Goal: Communication & Community: Answer question/provide support

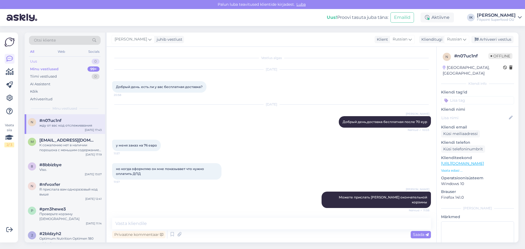
scroll to position [1589, 0]
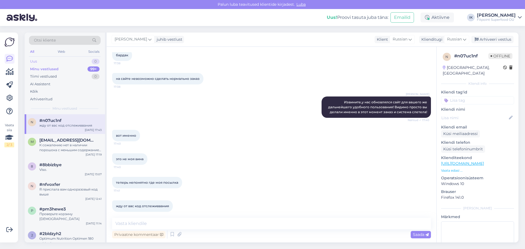
click at [59, 62] on div "Uus 0" at bounding box center [65, 62] width 72 height 8
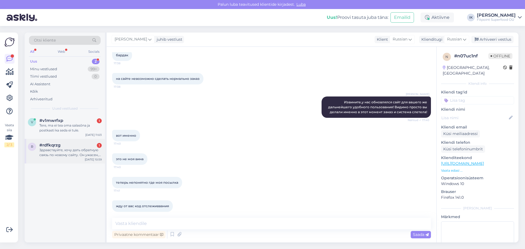
click at [72, 155] on div "Здравствуйте, хочу дать обратную связь по новому сайту. Он ужасен, пользоваться…" at bounding box center [70, 153] width 62 height 10
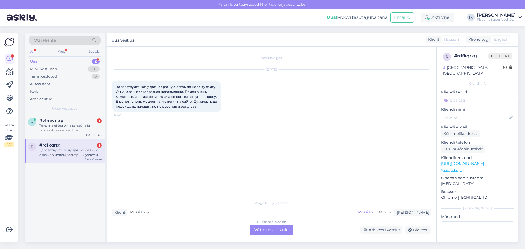
click at [264, 233] on div "Russian to Russian Võta vestlus üle" at bounding box center [271, 230] width 43 height 10
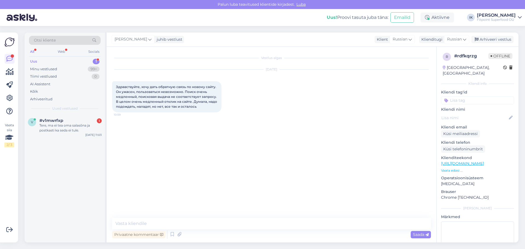
click at [272, 232] on div "Privaatne kommentaar Saada" at bounding box center [271, 234] width 319 height 10
click at [276, 220] on textarea at bounding box center [271, 223] width 319 height 11
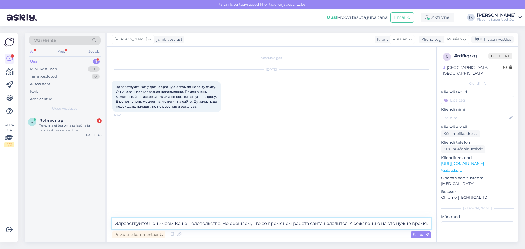
type textarea "Здравствуйте! Понимаем Ваше недовольство. Но обещаем, что со временем работа са…"
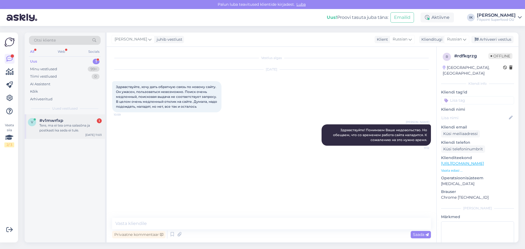
click at [82, 129] on div "Tere, ma ei tea oma salasõna ja postkasti ka seda ei tule." at bounding box center [70, 128] width 62 height 10
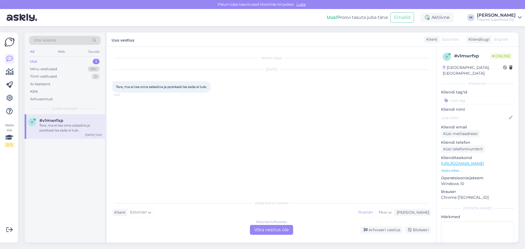
click at [275, 230] on div "Estonian to Russian Võta vestlus üle" at bounding box center [271, 230] width 43 height 10
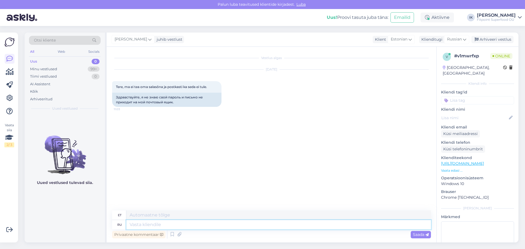
click at [201, 224] on textarea at bounding box center [278, 224] width 305 height 9
type textarea "Здравствуйте!"
type textarea "Tere!"
type textarea "Здравствуйте! Мне н"
type textarea "Tere! Mina"
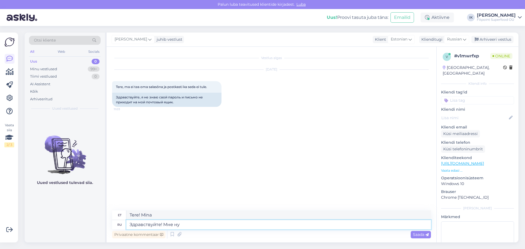
type textarea "Здравствуйте! Мне нуж"
type textarea "Tere! Ma vajan"
type textarea "Здравствуйте! Мне нужен адрес"
type textarea "Tere! Mul on aadressi vaja."
type textarea "Здравствуйте! Мне нужен"
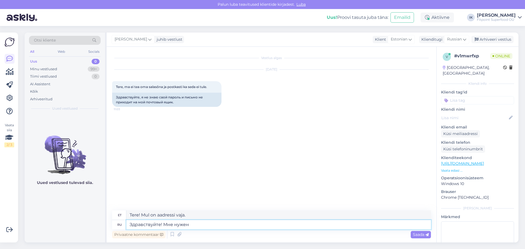
type textarea "Tere! Ma vajan"
type textarea "Здравствуйте! Мне нужен ваш адрес электронной почты."
type textarea "Tere! Mul on vaja teie e-posti aadressi."
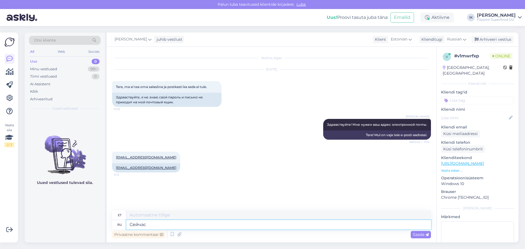
type textarea "Сейчас п"
type textarea "Nüüd"
type textarea "Сейчас посмотрю ч"
type textarea "Ma vaatan nüüd järele"
type textarea "Сейчас посмотрю что я"
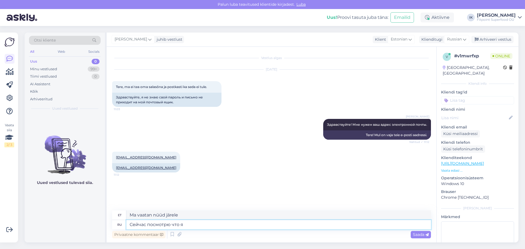
type textarea "Vaatan, mis nüüd"
type textarea "Сейчас посмотрю что я мо"
type textarea "Nüüd vaatan, mis mul on"
type textarea "Сейчас посмотрю что я могу сде"
type textarea "Nüüd vaatan, [PERSON_NAME] annab."
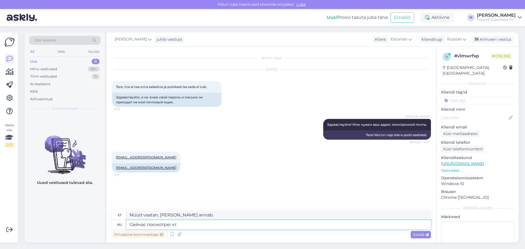
type textarea "Сейчас посмотрю ч"
type textarea "Vaatan, mis nüüd"
type textarea "Сейчас посмотрю что возможно сд"
type textarea "Nüüd vaatan, mis võimalik on."
type textarea "Сейчас посмотрю что возможно сделать"
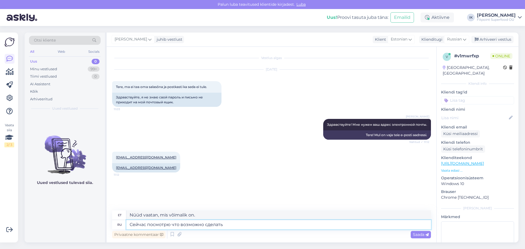
type textarea "Nüüd vaatan, mis teha annab."
drag, startPoint x: 230, startPoint y: 221, endPoint x: 86, endPoint y: 219, distance: 144.1
click at [86, 219] on div "Otsi kliente All Web Socials Uus 0 Minu vestlused 99+ Tiimi vestlused 0 AI Assi…" at bounding box center [272, 138] width 494 height 210
type textarea "Секунду, с"
type textarea "Oota hetk,"
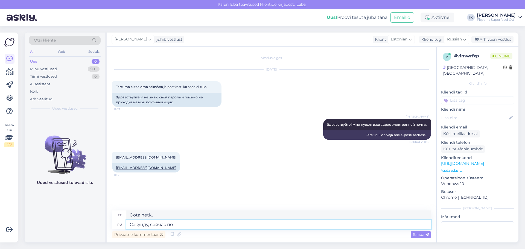
type textarea "Секунду, сейчас пос"
type textarea "Oota hetk, kohe praegu."
type textarea "Секунду, сейчас посмотрю в с"
type textarea "Üks hetk, ma vaatan nüüd üle."
type textarea "Секунду, сейчас посмотрю в сис"
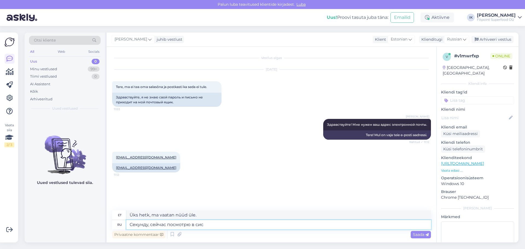
type textarea "Oota hetk, ma vaatan nüüd üle"
type textarea "Секунду, сейчас посмотрю в системе."
type textarea "Oota üks hetk, ma vaatan nüüd süsteemi."
type textarea "Секунду, сейчас посмотрю в системе."
click at [413, 234] on span "Saada" at bounding box center [421, 234] width 16 height 5
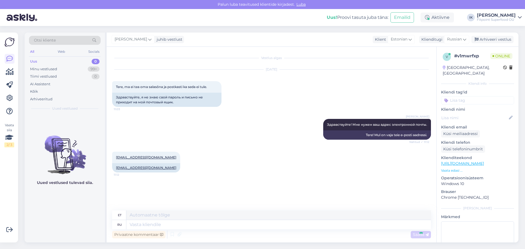
scroll to position [6, 0]
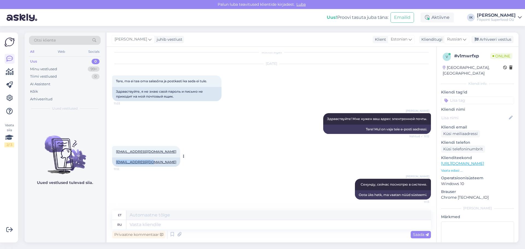
drag, startPoint x: 115, startPoint y: 160, endPoint x: 153, endPoint y: 165, distance: 37.7
click at [158, 161] on div "[EMAIL_ADDRESS][DOMAIN_NAME] 11:12 [EMAIL_ADDRESS][DOMAIN_NAME]" at bounding box center [271, 156] width 319 height 33
copy link "[EMAIL_ADDRESS][DOMAIN_NAME]"
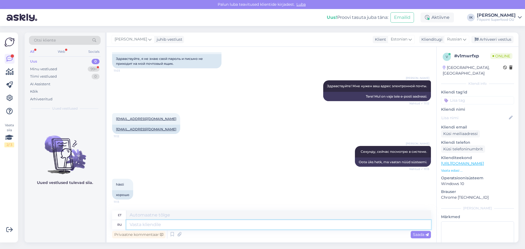
click at [183, 223] on textarea at bounding box center [278, 224] width 305 height 9
type textarea "Ваш п"
type textarea "Sinu"
type textarea "Ваш пароль -"
type textarea "Teie parool"
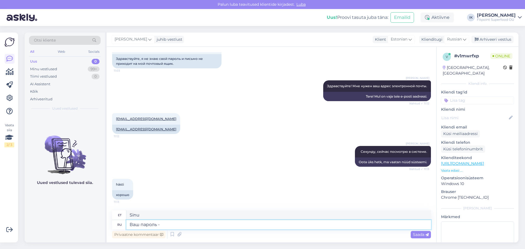
type textarea "Ваш пароль -"
type textarea "Teie parool on -"
type textarea "Ваш пароль - fit"
type textarea "Teie parool on kuusk"
type textarea "Ваш пароль - fit11"
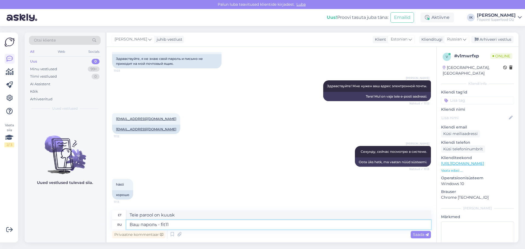
type textarea "Teie parool on sobiv"
type textarea "Ваш пароль - fit1100"
type textarea "Teie parool on fit1100"
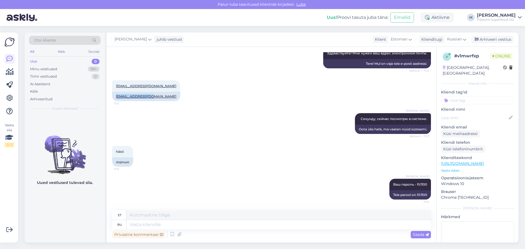
drag, startPoint x: 143, startPoint y: 97, endPoint x: 110, endPoint y: 97, distance: 33.1
click at [110, 97] on div "Vestlus algas [DATE] Tere, ma ei tea oma salasõna ja postkasti ka seda ei tule.…" at bounding box center [272, 145] width 330 height 196
copy link "[EMAIL_ADDRESS][DOMAIN_NAME]"
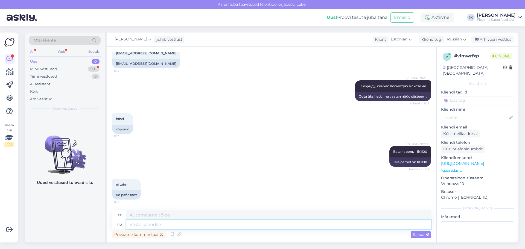
click at [168, 224] on textarea at bounding box center [278, 224] width 305 height 9
type textarea "Я т"
type textarea "[PERSON_NAME]"
type textarea "Я то"
type textarea "Ma olen see"
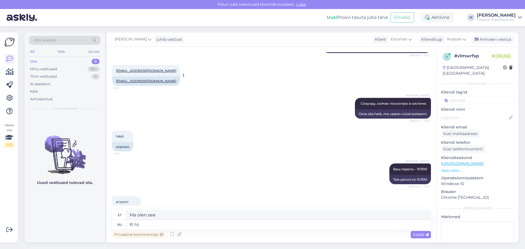
scroll to position [77, 0]
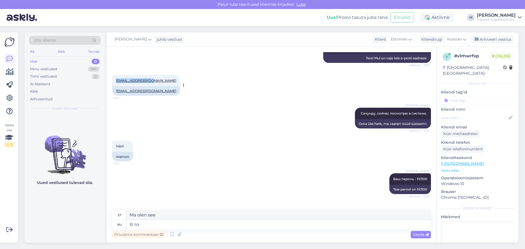
drag, startPoint x: 148, startPoint y: 82, endPoint x: 115, endPoint y: 83, distance: 32.6
click at [115, 83] on div "[EMAIL_ADDRESS][DOMAIN_NAME] 11:12" at bounding box center [146, 80] width 68 height 11
copy link "[EMAIL_ADDRESS][DOMAIN_NAME]"
drag, startPoint x: 165, startPoint y: 225, endPoint x: 95, endPoint y: 207, distance: 72.0
click at [98, 206] on div "Otsi kliente All Web Socials Uus 0 Minu vestlused 99+ Tiimi vestlused 0 AI Assi…" at bounding box center [272, 138] width 494 height 210
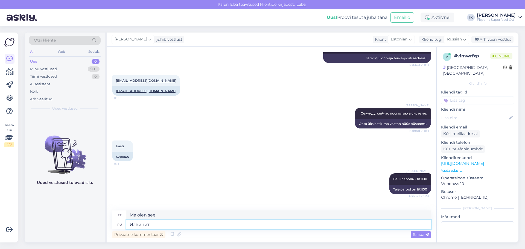
type textarea "Извините"
type textarea "Vabandust"
type textarea "Извините,"
type textarea "Vabandust,"
type textarea "Извините, fit0011"
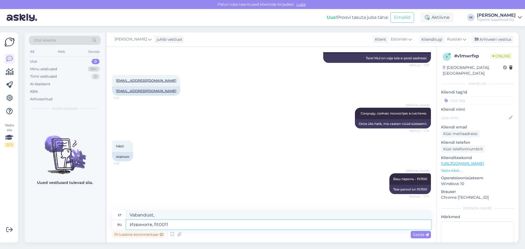
type textarea "Vabandust, fit0011"
type textarea "Извините, fit0011"
click at [412, 232] on div "Saada" at bounding box center [421, 234] width 20 height 7
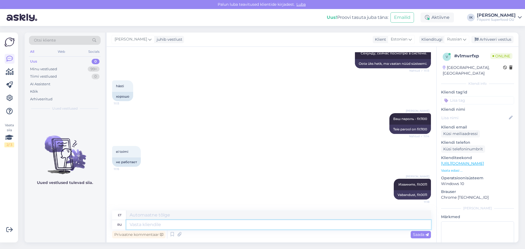
click at [197, 221] on textarea at bounding box center [278, 224] width 305 height 9
type textarea "G"
type textarea "Я п"
type textarea "[PERSON_NAME]"
type textarea "Я проверила, вс"
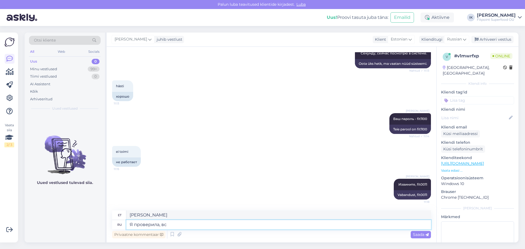
type textarea "Ma kontrollisin,"
type textarea "Я проверила, все ра"
type textarea "Ma kontrollisin kõike"
type textarea "Я проверила, все работает"
type textarea "Kontrollisin, kõik töötab."
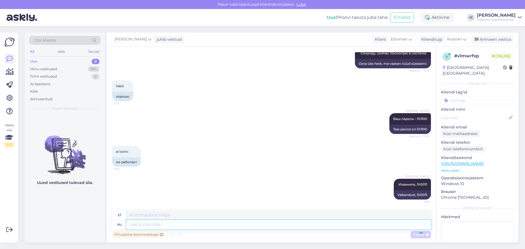
scroll to position [170, 0]
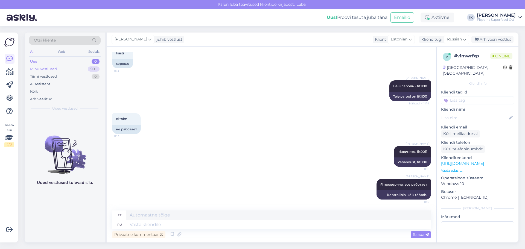
click at [71, 71] on div "Minu vestlused 99+" at bounding box center [65, 69] width 72 height 8
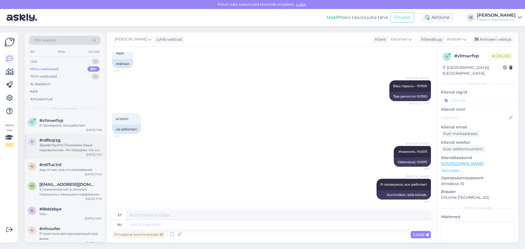
click at [69, 155] on div "r #rdfkqrzg Здравствуйте! Понимаем Ваше недовольство. Но обещаем, что со времен…" at bounding box center [65, 146] width 80 height 25
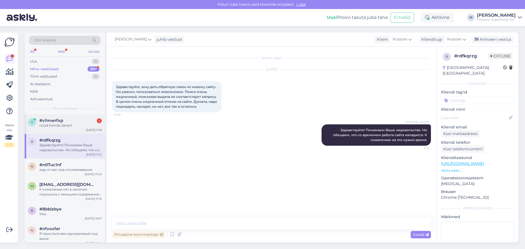
click at [84, 131] on div "v #v1mwrfxp 1 nüüd toimib, tänan! [DATE] 11:18" at bounding box center [65, 124] width 80 height 20
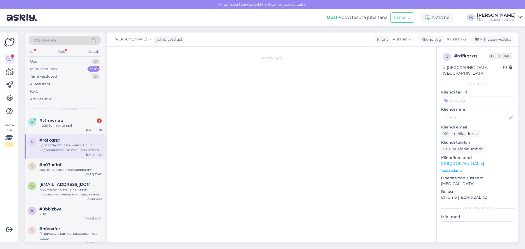
scroll to position [203, 0]
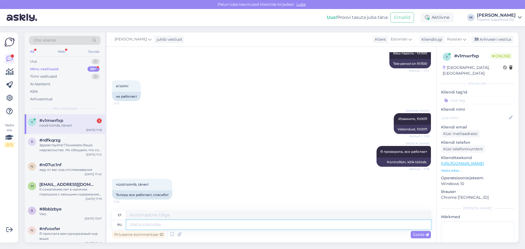
click at [173, 227] on textarea at bounding box center [278, 224] width 305 height 9
click at [84, 58] on div "Uus 0" at bounding box center [65, 62] width 72 height 8
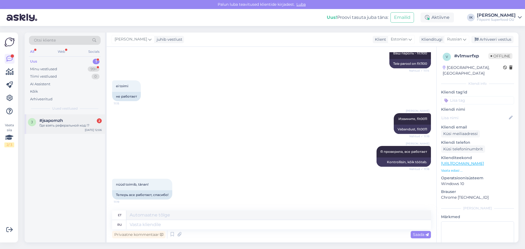
click at [79, 131] on div "j #jsapomzh 2 Где взять реферальной код !? [DATE] 12:06" at bounding box center [65, 124] width 80 height 20
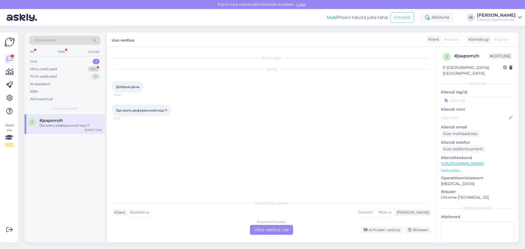
click at [275, 235] on div "Russian to Russian Võta vestlus üle" at bounding box center [271, 230] width 43 height 10
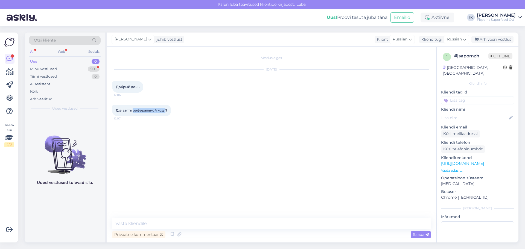
copy span "реферальной код !"
drag, startPoint x: 133, startPoint y: 111, endPoint x: 165, endPoint y: 111, distance: 32.3
click at [165, 111] on span "Где взять реферальной код !?" at bounding box center [141, 110] width 51 height 4
click at [143, 225] on textarea at bounding box center [271, 223] width 319 height 11
type textarea "Здравствуйте! Чем я могу помочь?"
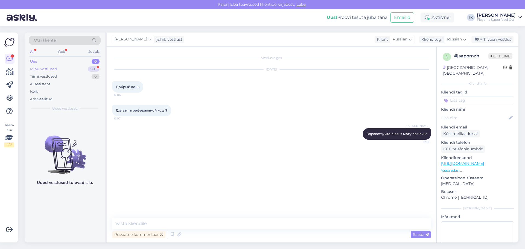
click at [76, 66] on div "Uus 0 Minu vestlused 99+ Tiimi vestlused 0 AI Assistent Kõik Arhiveeritud" at bounding box center [65, 80] width 72 height 45
click at [79, 65] on div "Uus 0" at bounding box center [65, 62] width 72 height 8
click at [81, 67] on div "Minu vestlused 99+" at bounding box center [65, 69] width 72 height 8
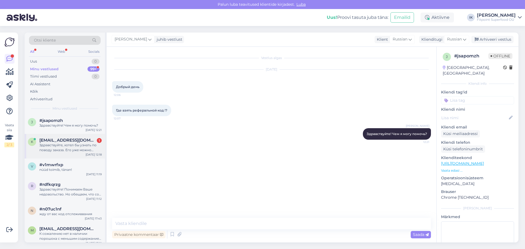
click at [76, 148] on div "Здравствуйте, хотел бы узнать по поводу заказа. Его уже можно забрать?" at bounding box center [70, 148] width 62 height 10
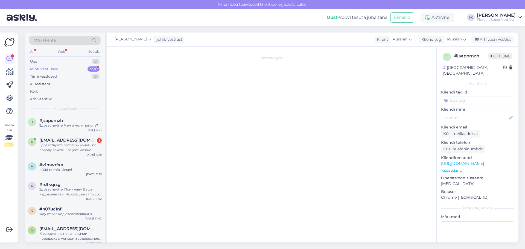
scroll to position [157, 0]
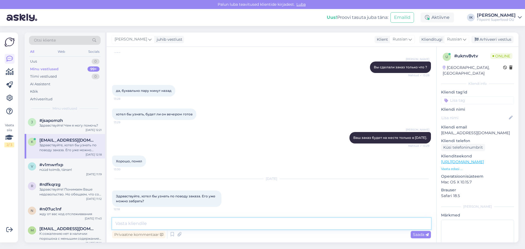
click at [231, 223] on textarea at bounding box center [271, 223] width 319 height 11
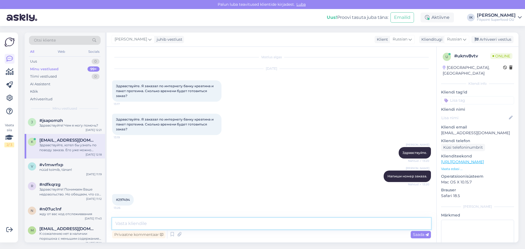
scroll to position [0, 0]
click at [128, 199] on span "#297494" at bounding box center [123, 201] width 14 height 4
copy div "297494 13:26"
click at [276, 152] on div "[PERSON_NAME] Здравствуйте. Nähtud ✓ 13:20" at bounding box center [271, 154] width 319 height 24
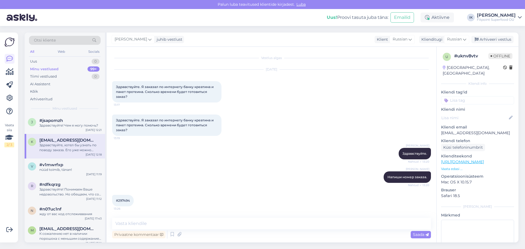
click at [292, 134] on div "Здравствуйте. Я заказал по интернету банку креатина и пакет протеина. Сколько в…" at bounding box center [271, 125] width 319 height 33
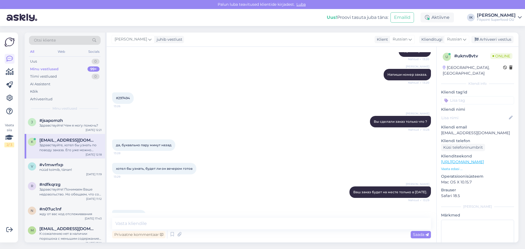
scroll to position [157, 0]
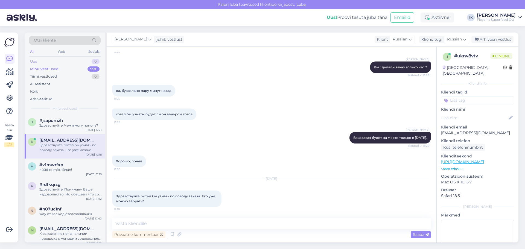
click at [77, 59] on div "Uus 0" at bounding box center [65, 62] width 72 height 8
